Goal: Task Accomplishment & Management: Manage account settings

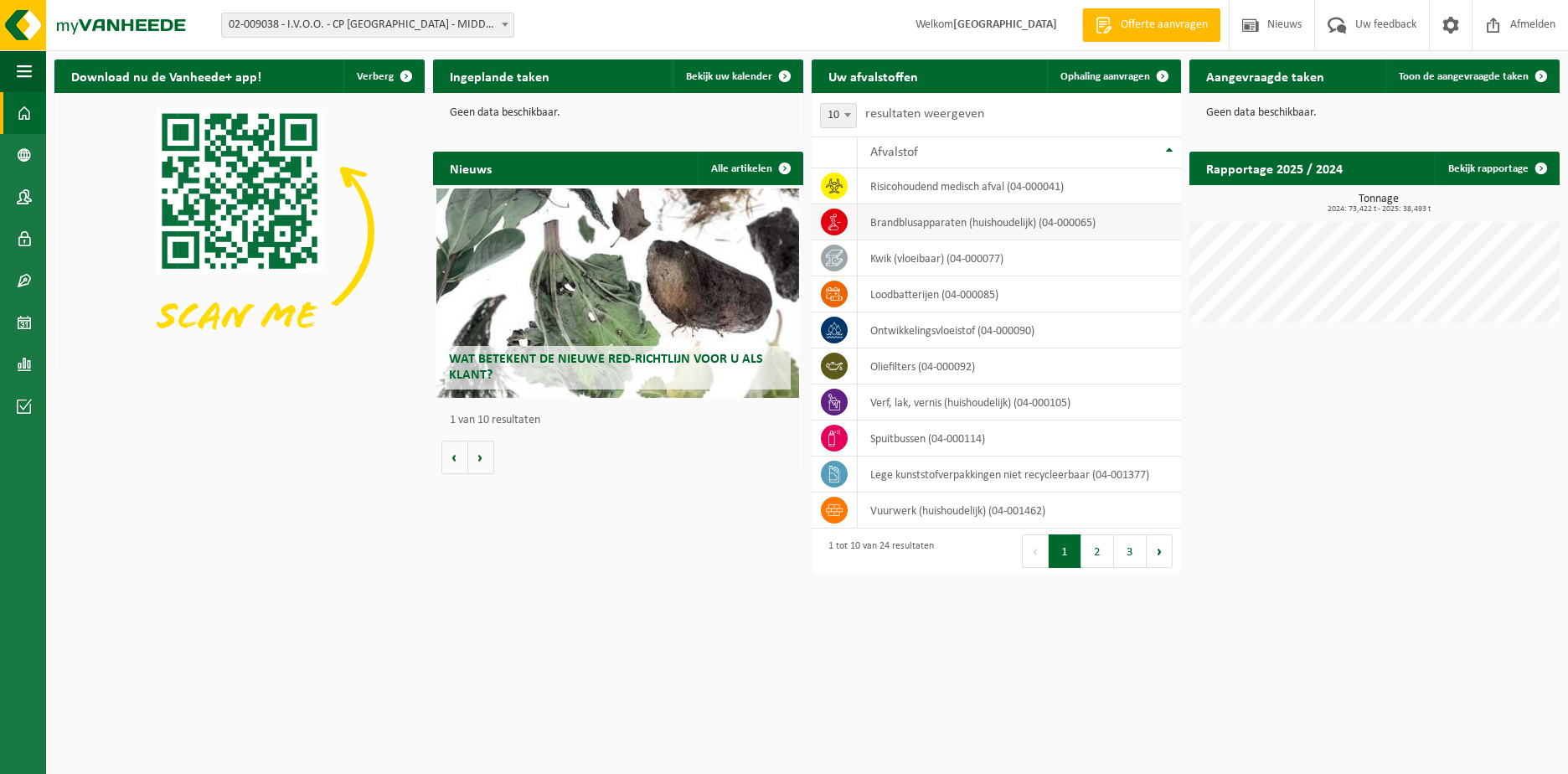
drag, startPoint x: 1148, startPoint y: 72, endPoint x: 1031, endPoint y: 225, distance: 192.6
click at [1148, 72] on span at bounding box center [1163, 76] width 34 height 34
drag, startPoint x: 1519, startPoint y: 18, endPoint x: 1528, endPoint y: 12, distance: 10.8
click at [1521, 16] on span "Afmelden" at bounding box center [1532, 25] width 53 height 49
